Goal: Task Accomplishment & Management: Use online tool/utility

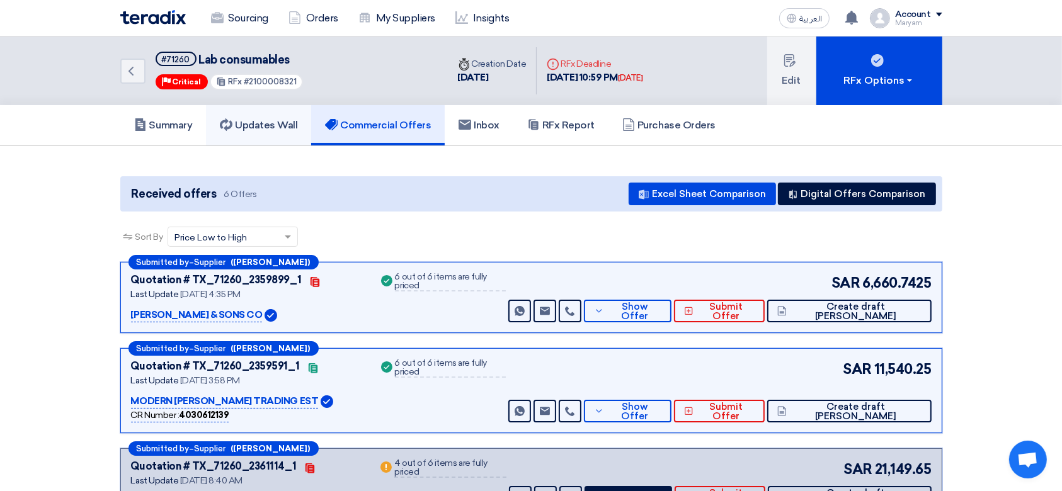
click at [230, 124] on icon at bounding box center [226, 124] width 13 height 13
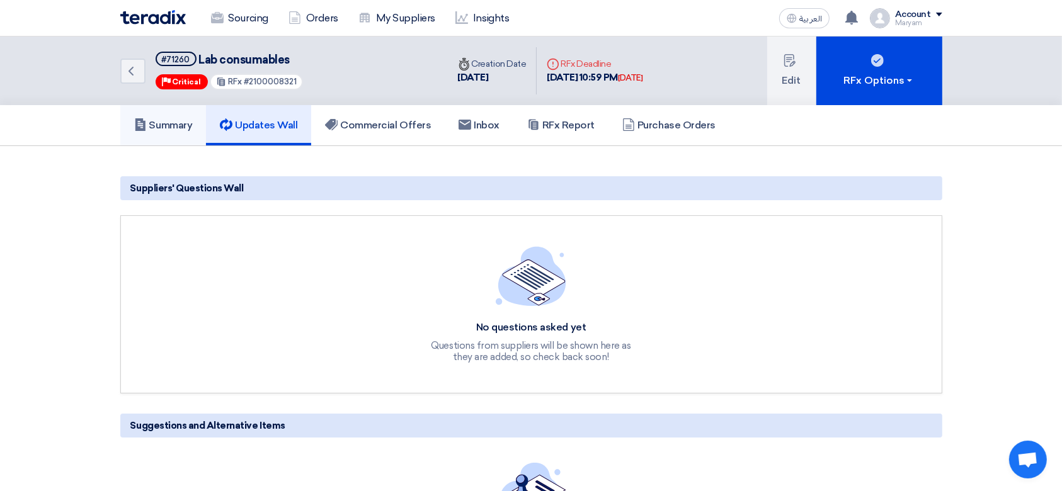
click at [151, 123] on h5 "Summary" at bounding box center [163, 125] width 59 height 13
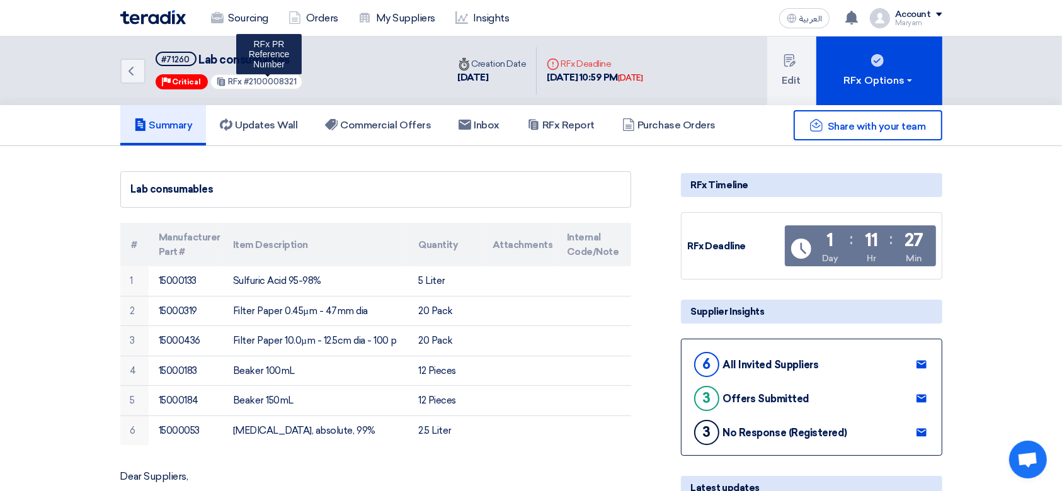
click at [267, 82] on span "#2100008321" at bounding box center [270, 81] width 53 height 9
copy span "2100008321"
